Goal: Information Seeking & Learning: Check status

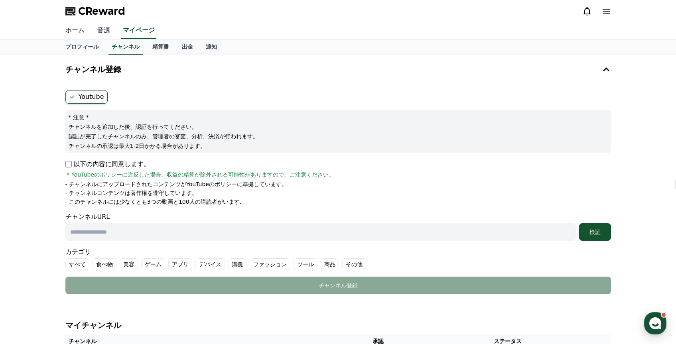
click at [102, 35] on link "音源" at bounding box center [104, 30] width 26 height 17
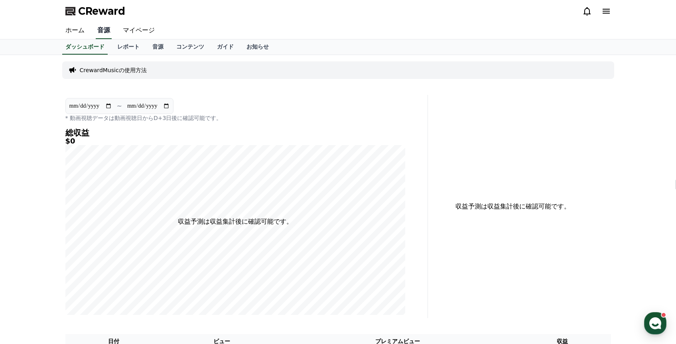
click at [102, 33] on link "音源" at bounding box center [104, 30] width 16 height 17
click at [74, 33] on link "ホーム" at bounding box center [75, 30] width 32 height 17
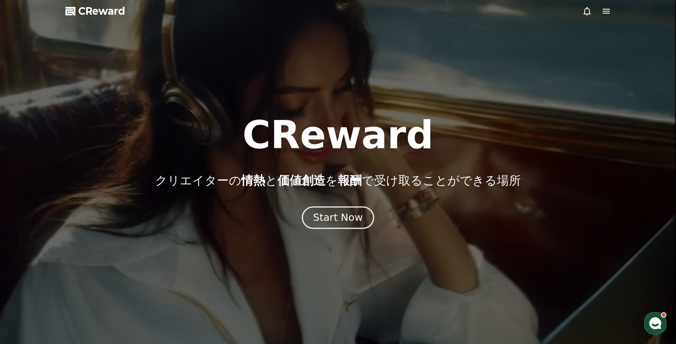
click at [323, 223] on div "Start Now" at bounding box center [337, 218] width 49 height 14
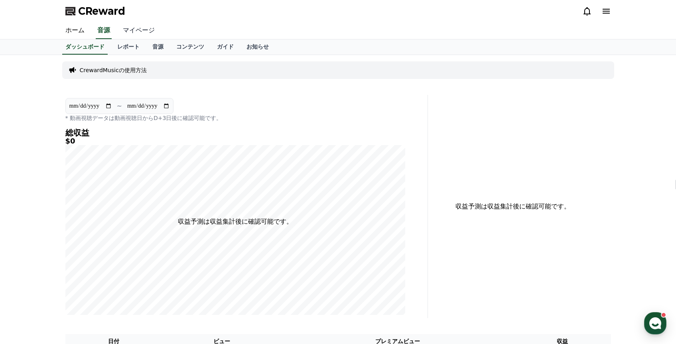
click at [142, 31] on link "マイページ" at bounding box center [138, 30] width 45 height 17
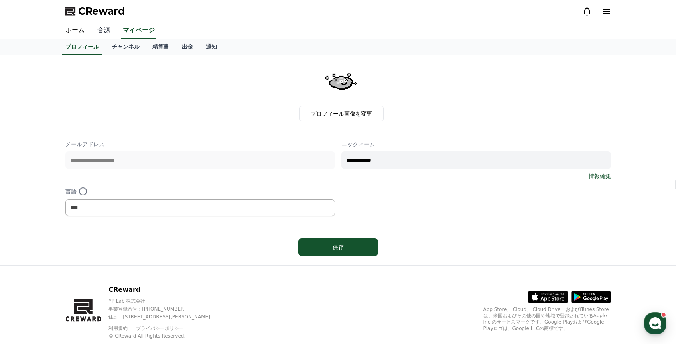
click at [108, 31] on link "音源" at bounding box center [104, 30] width 26 height 17
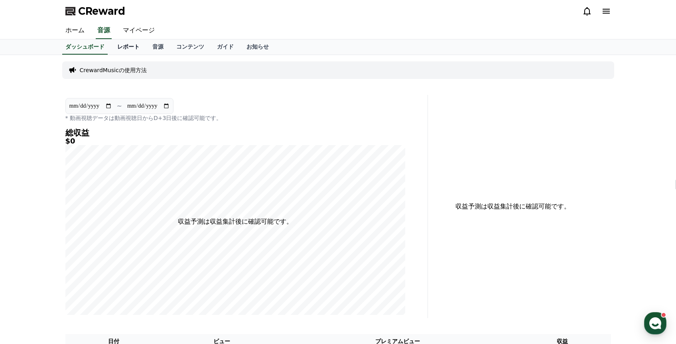
click at [126, 49] on link "レポート" at bounding box center [128, 46] width 35 height 15
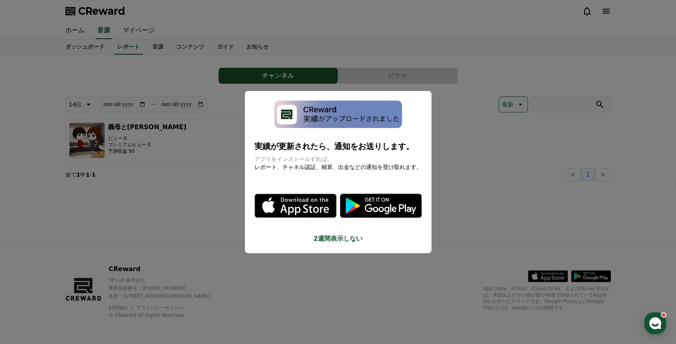
click at [153, 48] on button "close modal" at bounding box center [338, 172] width 676 height 344
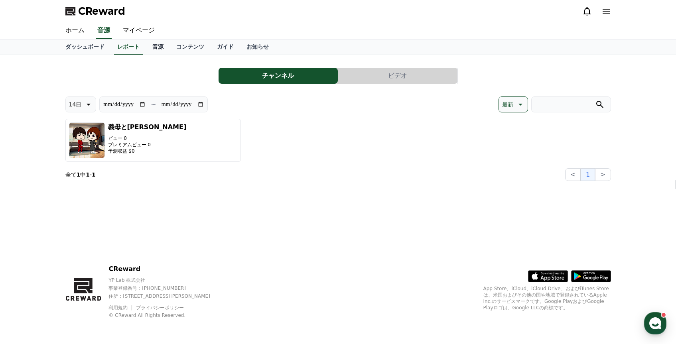
click at [157, 48] on link "音源" at bounding box center [158, 46] width 24 height 15
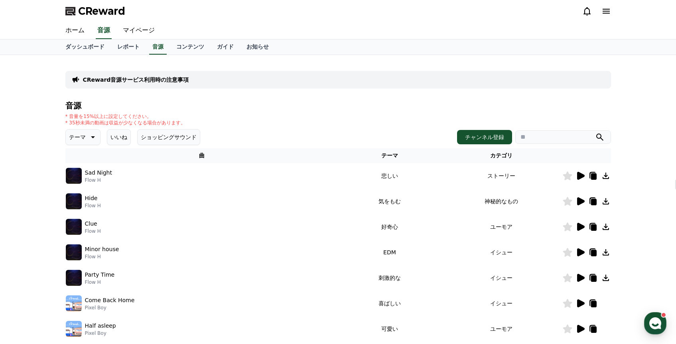
click at [581, 172] on icon at bounding box center [580, 176] width 10 height 10
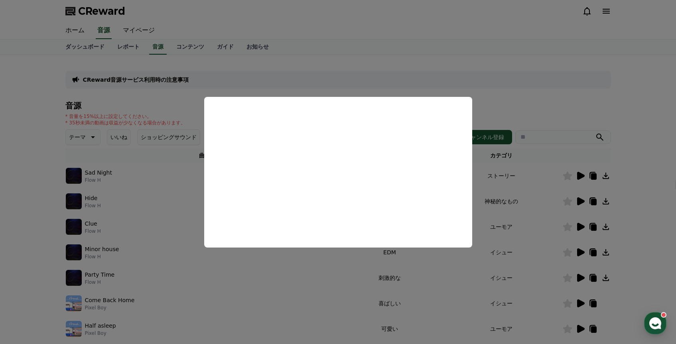
click at [543, 89] on button "close modal" at bounding box center [338, 172] width 676 height 344
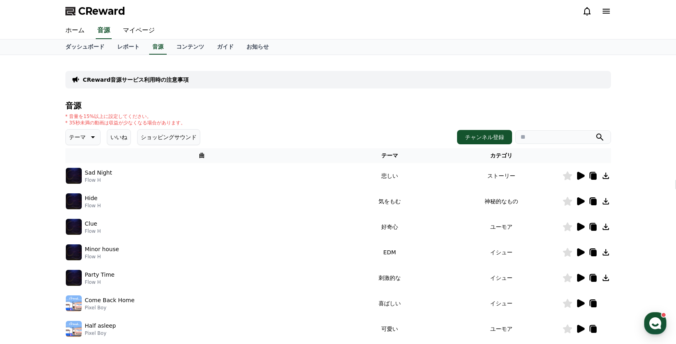
click at [579, 204] on icon at bounding box center [581, 201] width 8 height 8
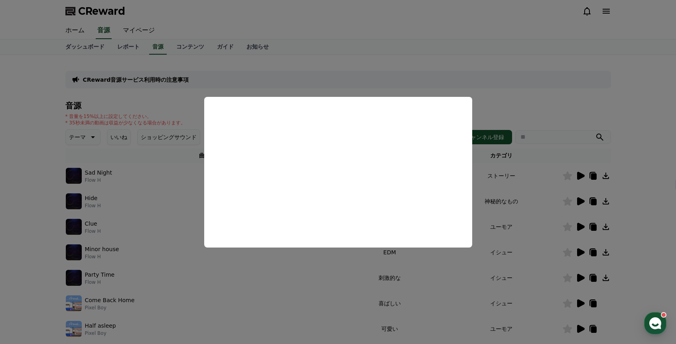
click at [529, 67] on button "close modal" at bounding box center [338, 172] width 676 height 344
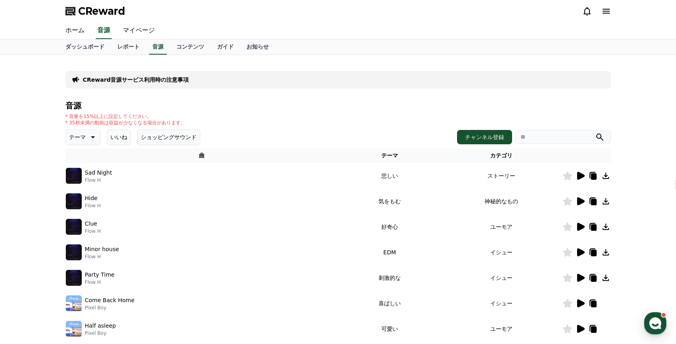
click at [580, 225] on icon at bounding box center [581, 227] width 8 height 8
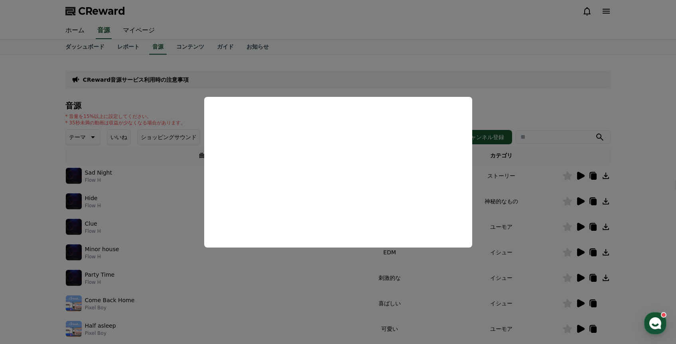
click at [504, 213] on button "close modal" at bounding box center [338, 172] width 676 height 344
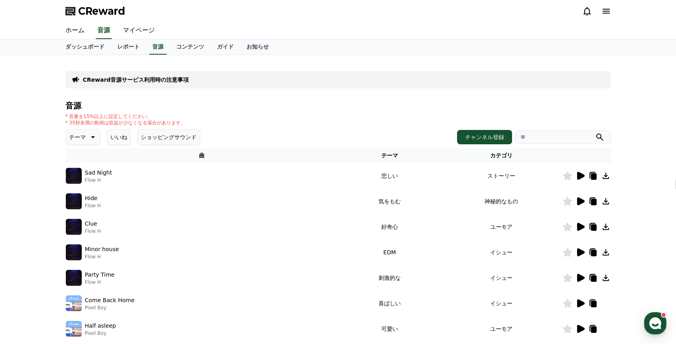
click at [573, 253] on div at bounding box center [587, 253] width 48 height 10
click at [577, 252] on icon at bounding box center [581, 252] width 8 height 8
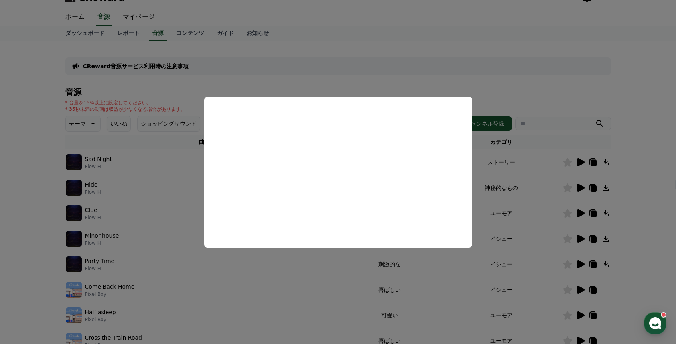
scroll to position [26, 0]
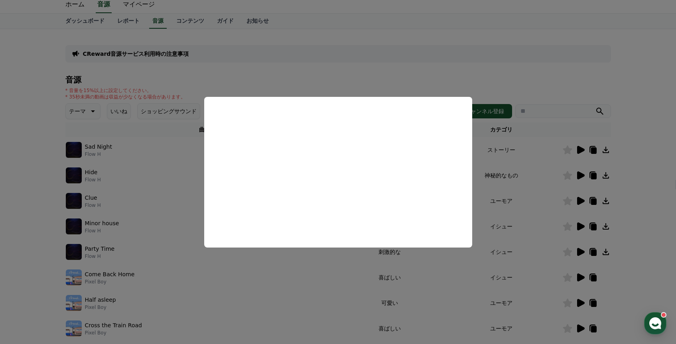
click at [470, 79] on button "close modal" at bounding box center [338, 172] width 676 height 344
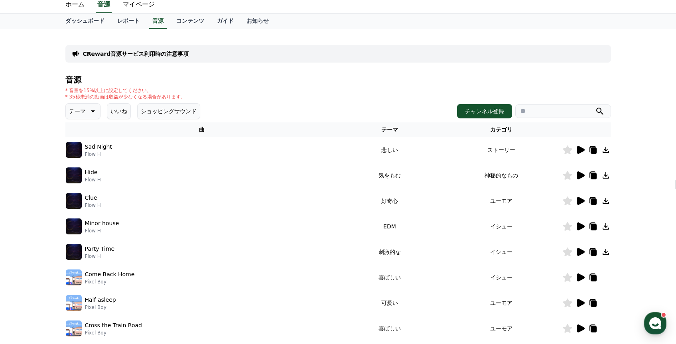
click at [581, 254] on icon at bounding box center [581, 252] width 8 height 8
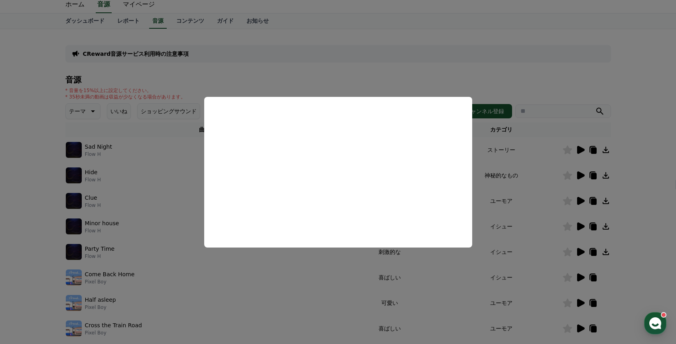
click at [488, 72] on button "close modal" at bounding box center [338, 172] width 676 height 344
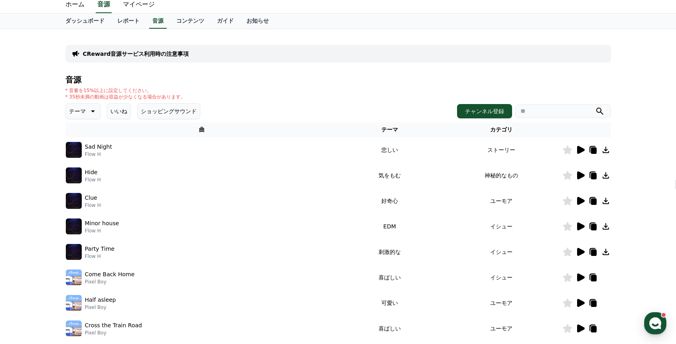
click at [584, 226] on icon at bounding box center [581, 226] width 8 height 8
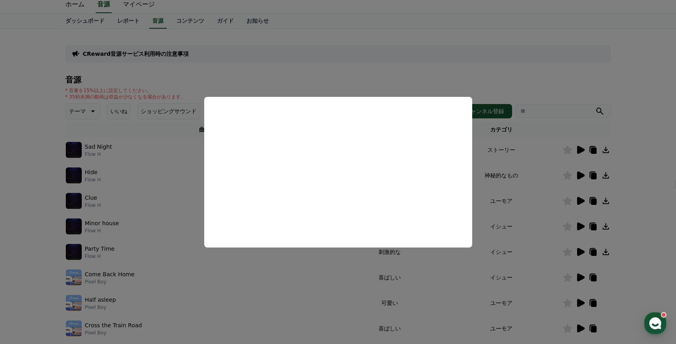
click at [325, 72] on button "close modal" at bounding box center [338, 172] width 676 height 344
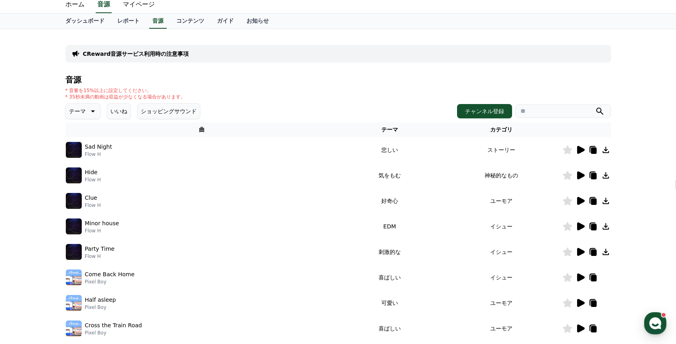
click at [579, 281] on icon at bounding box center [581, 278] width 8 height 8
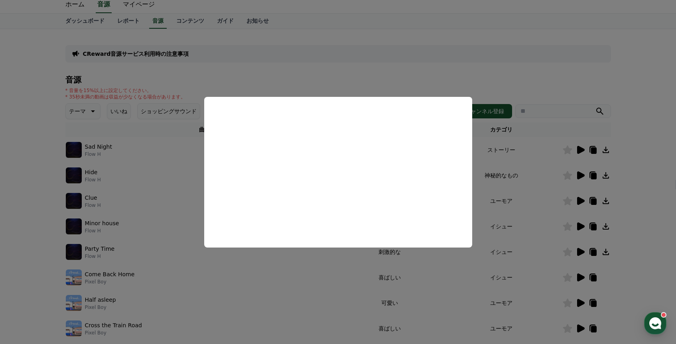
click at [397, 76] on button "close modal" at bounding box center [338, 172] width 676 height 344
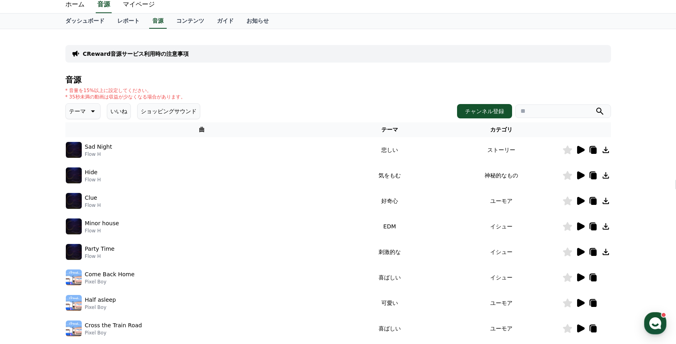
click at [578, 303] on icon at bounding box center [581, 303] width 8 height 8
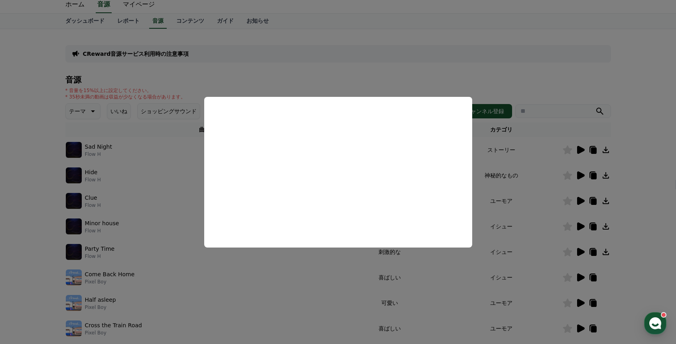
click at [354, 81] on button "close modal" at bounding box center [338, 172] width 676 height 344
